Goal: Task Accomplishment & Management: Use online tool/utility

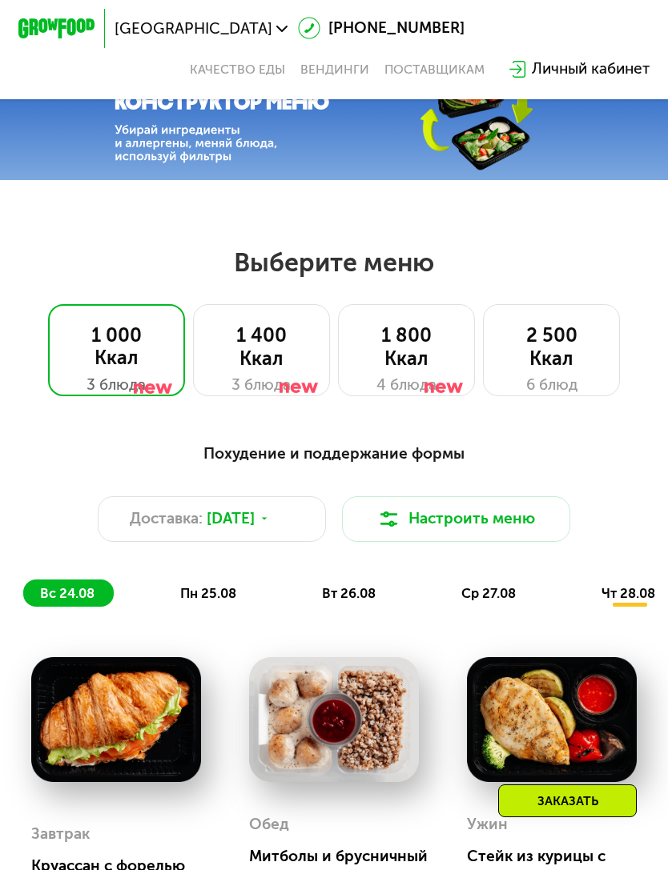
scroll to position [246, 0]
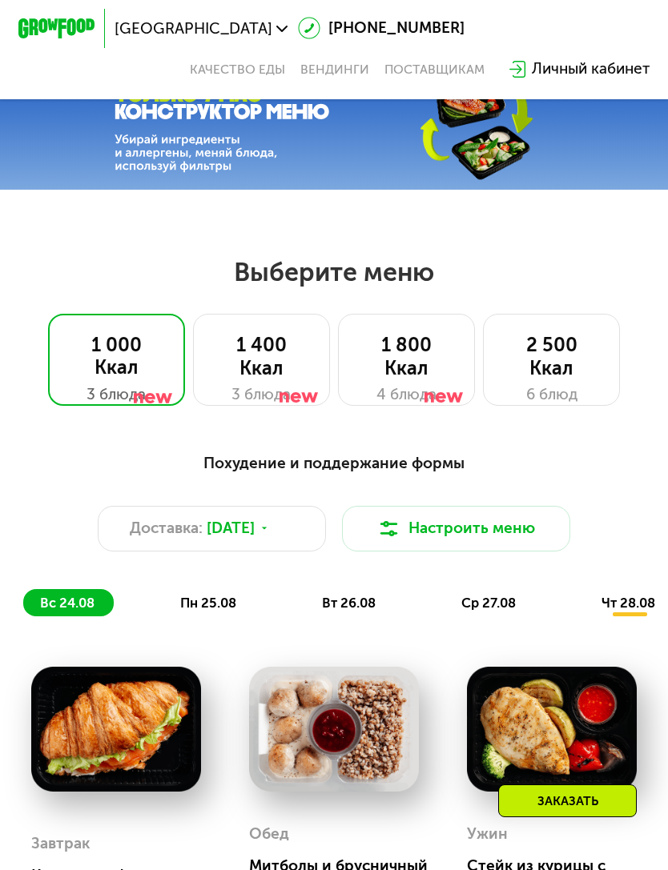
click at [429, 360] on div at bounding box center [443, 372] width 38 height 92
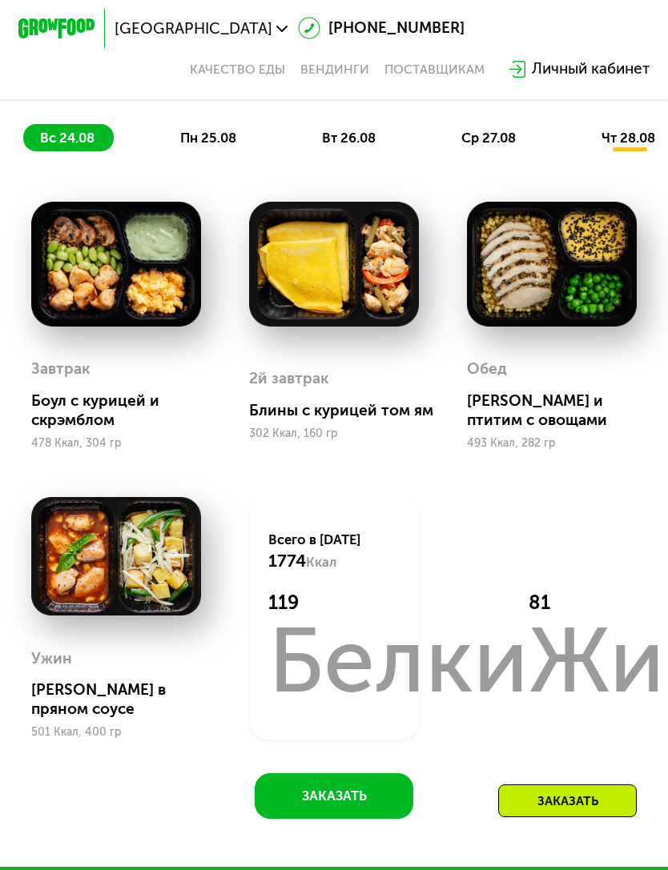
scroll to position [630, 0]
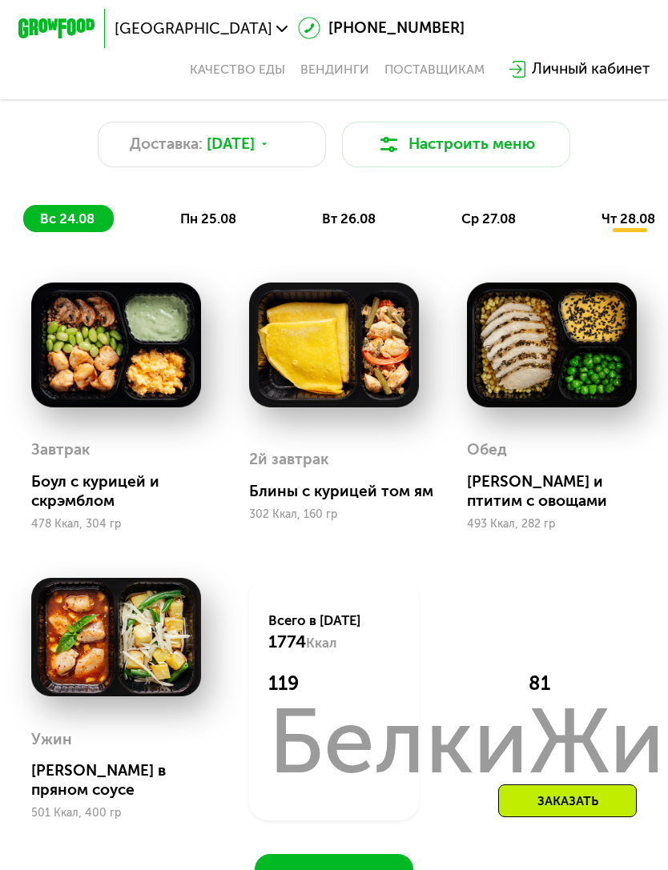
click at [227, 215] on span "пн 25.08" at bounding box center [208, 219] width 56 height 16
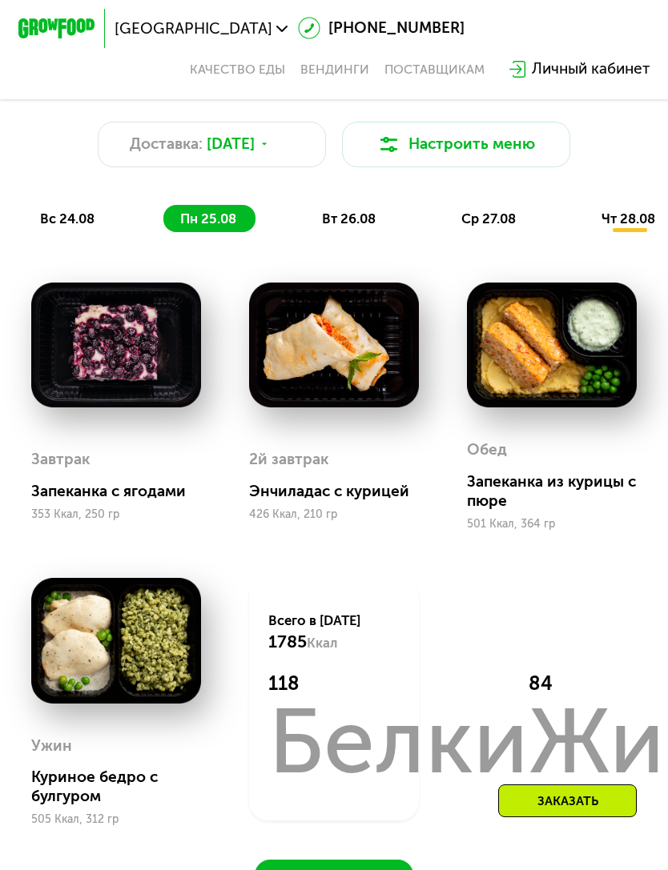
click at [361, 216] on span "вт 26.08" at bounding box center [349, 219] width 54 height 16
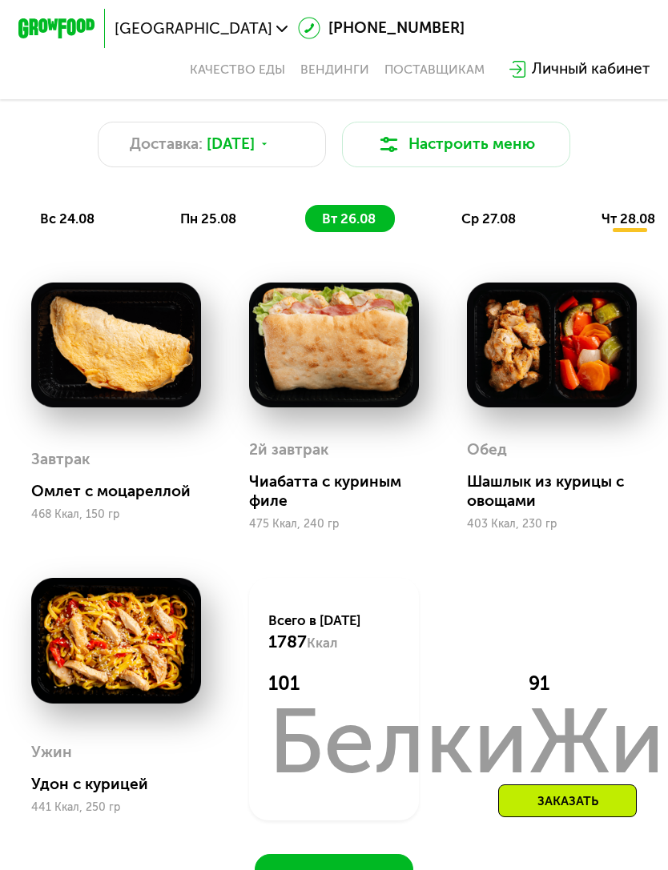
click at [496, 222] on span "ср 27.08" at bounding box center [488, 219] width 54 height 16
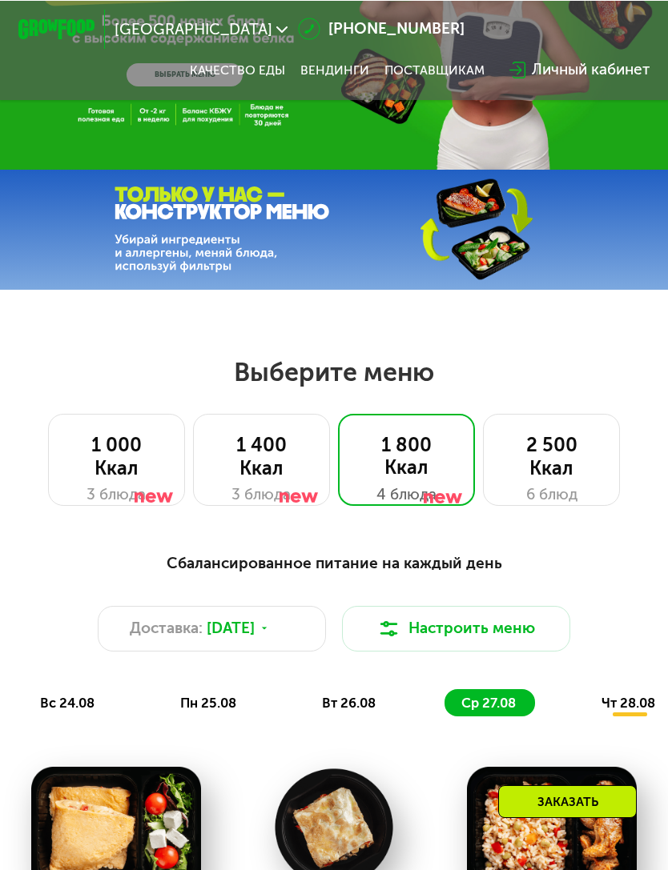
click at [462, 630] on button "Настроить меню" at bounding box center [456, 628] width 229 height 46
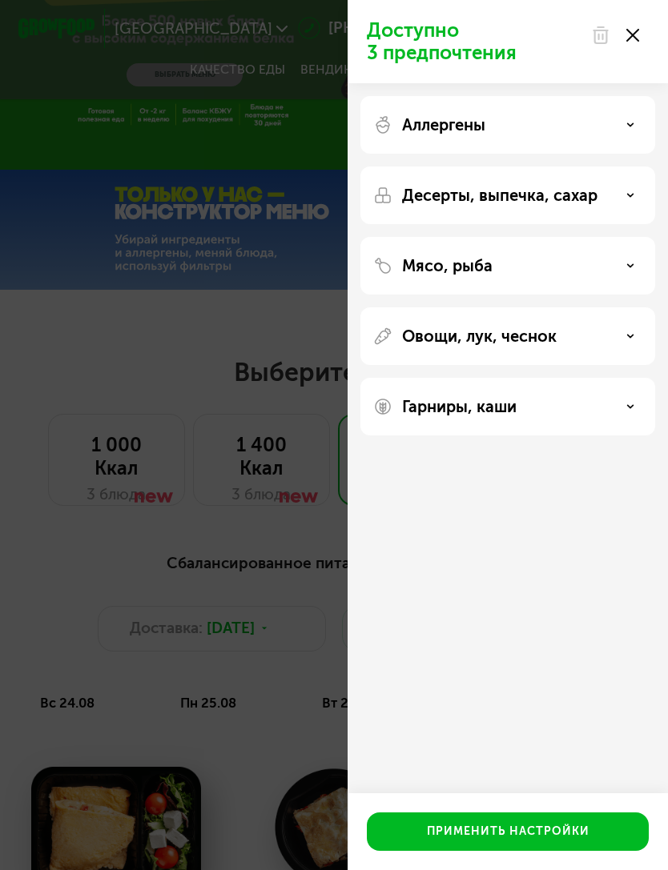
click at [624, 120] on div "Аллергены" at bounding box center [507, 124] width 269 height 19
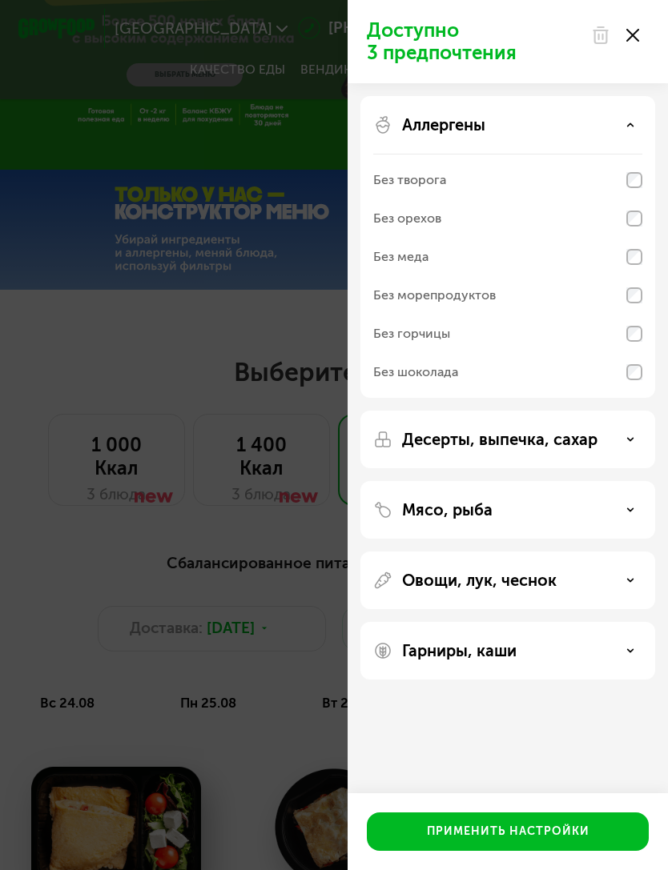
click at [629, 129] on icon at bounding box center [630, 125] width 8 height 8
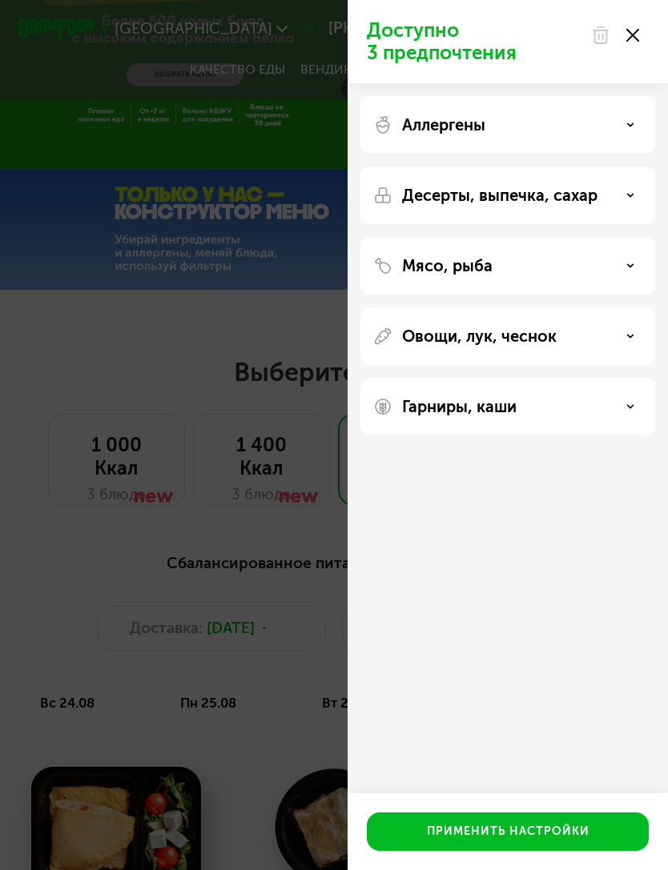
click at [615, 204] on div "Десерты, выпечка, сахар" at bounding box center [507, 195] width 269 height 19
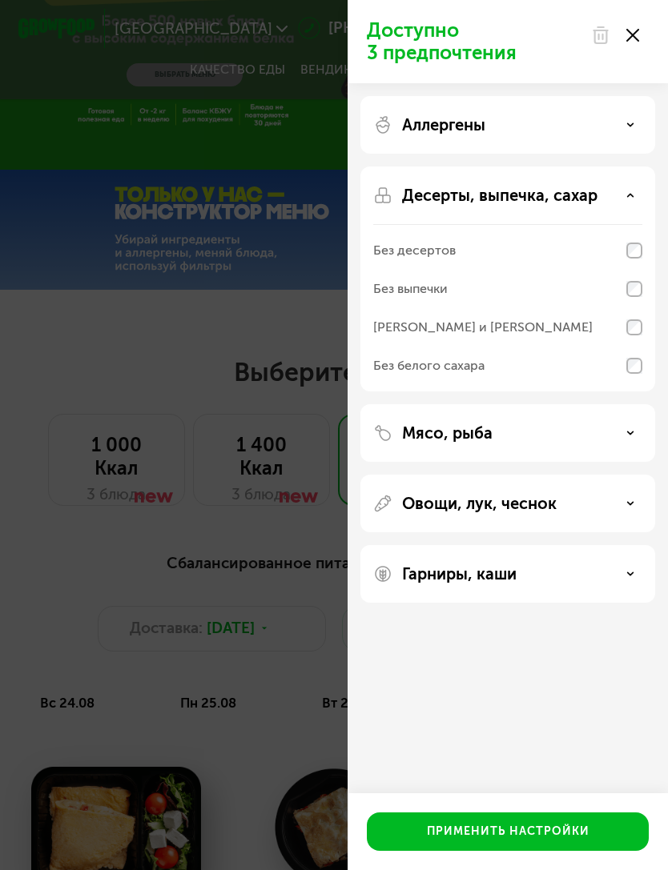
click at [620, 201] on div "Десерты, выпечка, сахар" at bounding box center [507, 195] width 269 height 19
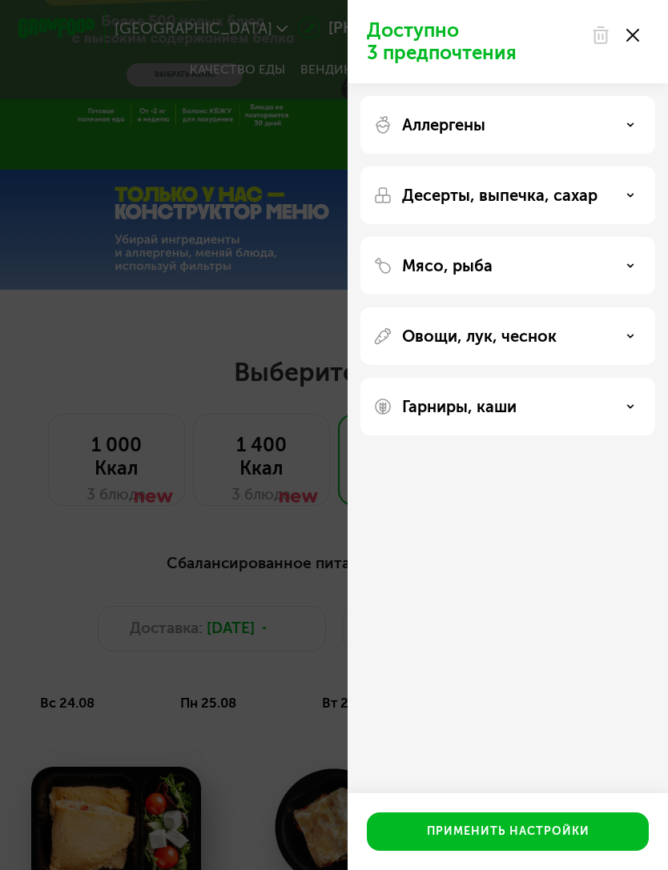
click at [612, 404] on div "Гарниры, каши" at bounding box center [507, 406] width 269 height 19
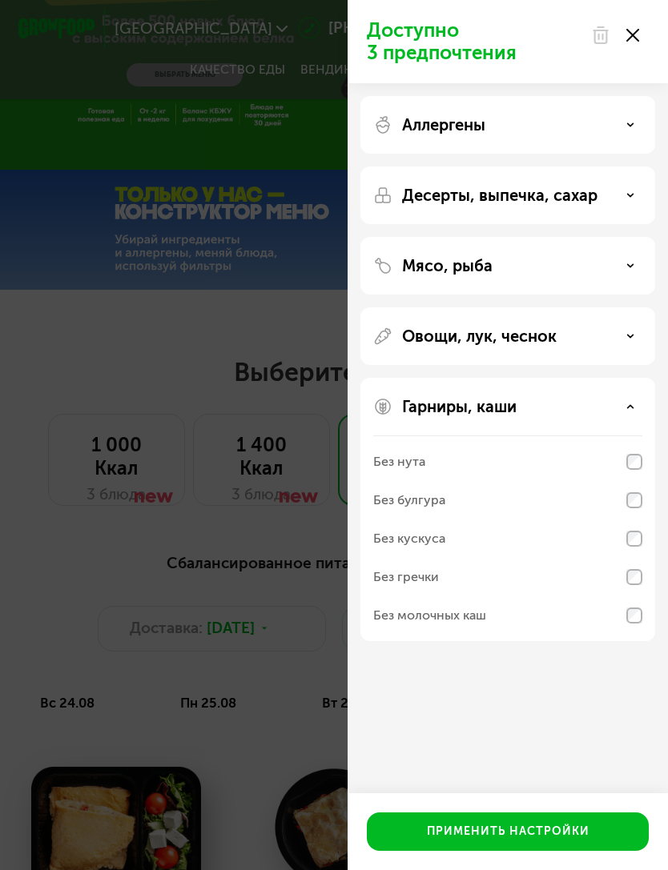
click at [619, 400] on div "Гарниры, каши" at bounding box center [507, 406] width 269 height 19
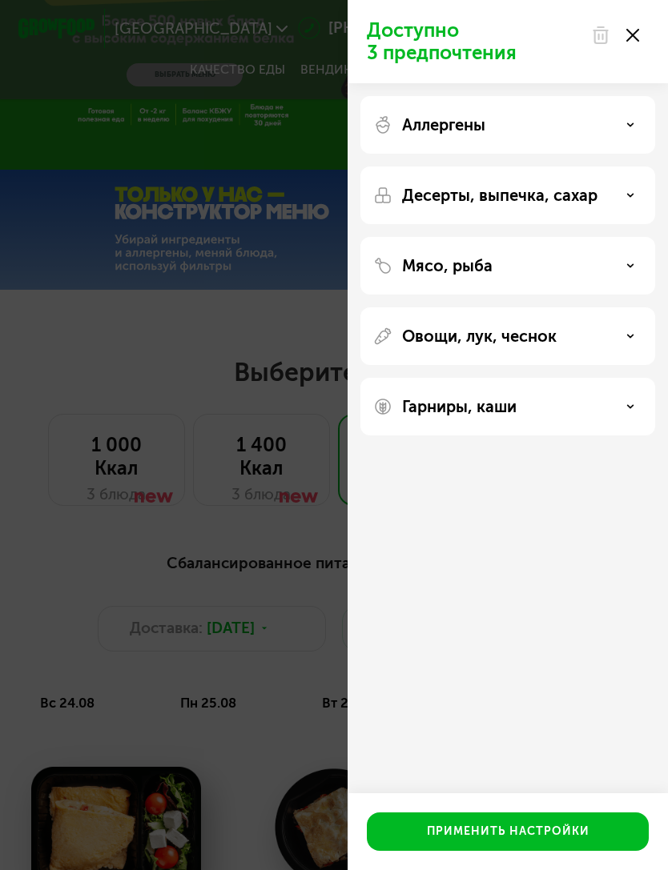
click at [633, 30] on icon at bounding box center [632, 35] width 13 height 13
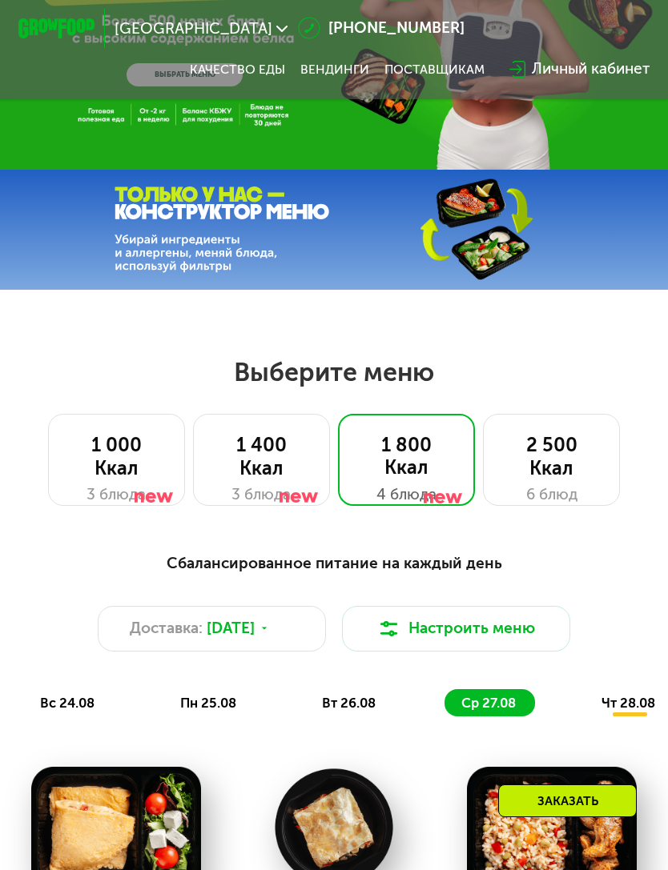
click at [272, 464] on div "1 400 Ккал" at bounding box center [262, 457] width 98 height 46
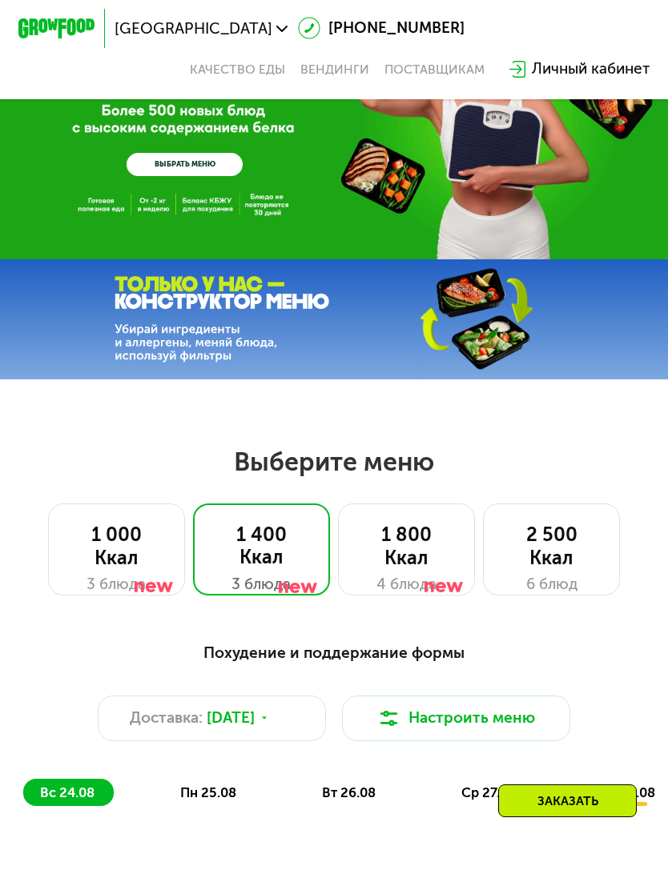
scroll to position [0, 0]
